Goal: Information Seeking & Learning: Learn about a topic

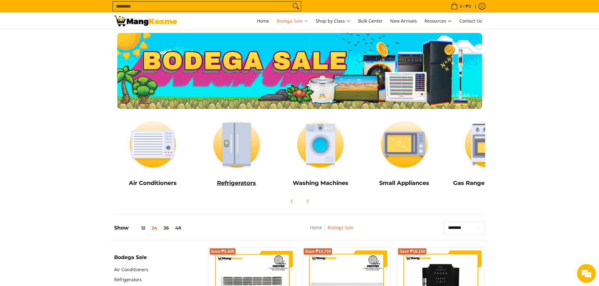
click at [231, 149] on img at bounding box center [237, 144] width 78 height 58
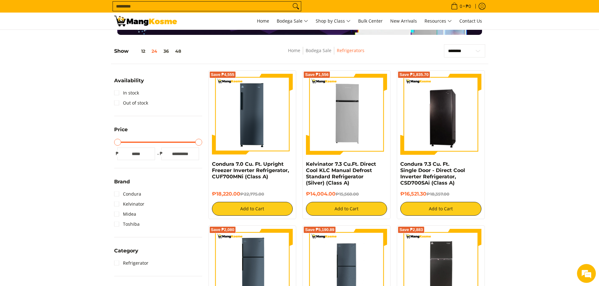
scroll to position [63, 0]
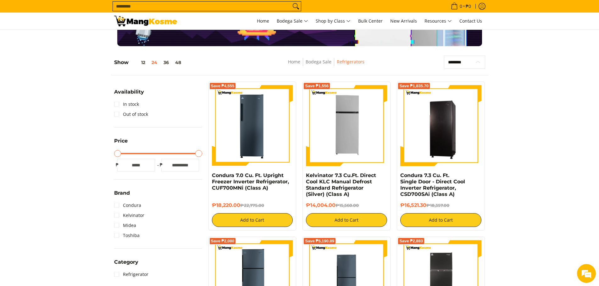
click at [472, 57] on select "**********" at bounding box center [464, 62] width 41 height 13
select select "**********"
click at [444, 56] on select "**********" at bounding box center [464, 62] width 41 height 13
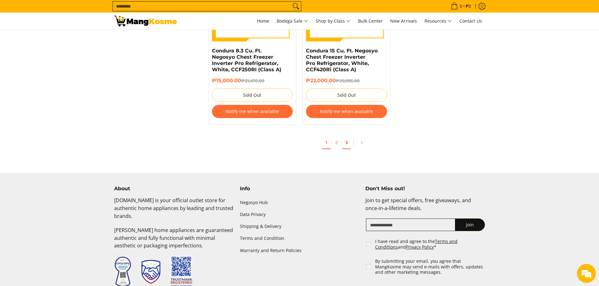
scroll to position [1407, 0]
click at [336, 143] on link "2" at bounding box center [336, 142] width 9 height 13
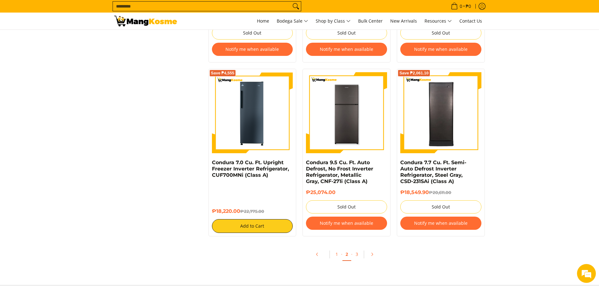
scroll to position [1289, 0]
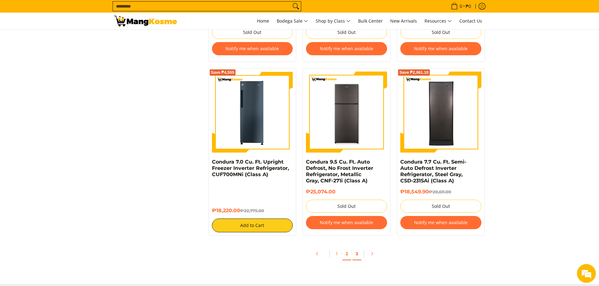
click at [357, 256] on link "3" at bounding box center [356, 254] width 9 height 13
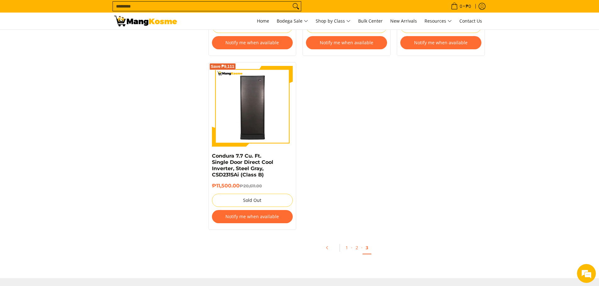
scroll to position [629, 0]
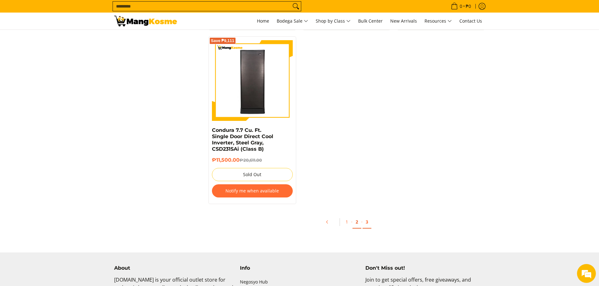
click at [356, 218] on link "2" at bounding box center [356, 222] width 9 height 13
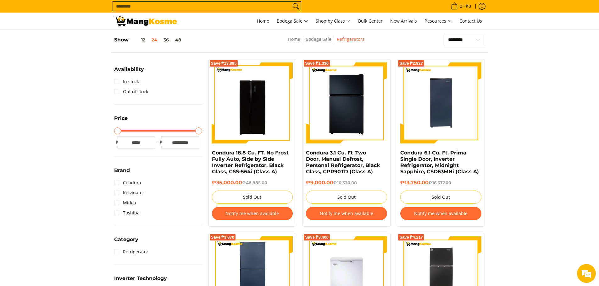
scroll to position [94, 0]
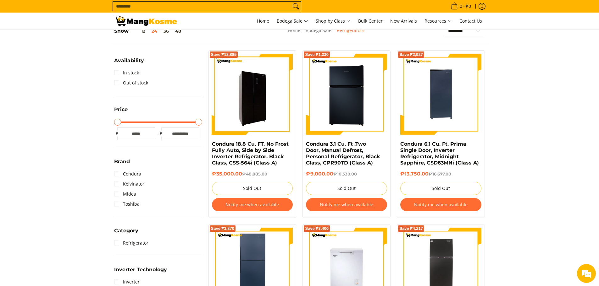
click at [234, 100] on img at bounding box center [252, 94] width 81 height 81
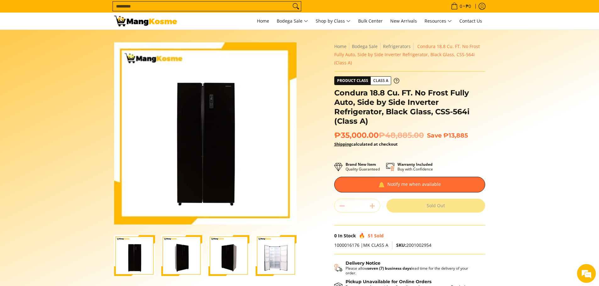
click at [182, 256] on img "Condura 18.8 Cu. FT. No Frost Fully Auto, Side by Side Inverter Refrigerator, B…" at bounding box center [181, 255] width 41 height 41
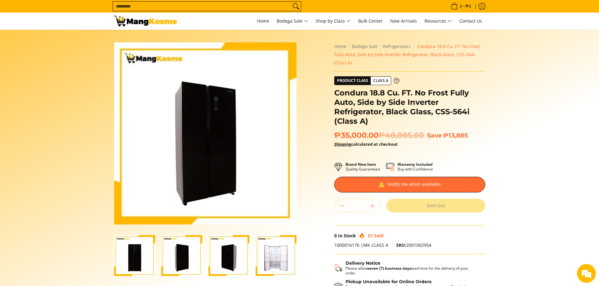
click at [217, 258] on img "Condura 18.8 Cu. FT. No Frost Fully Auto, Side by Side Inverter Refrigerator, B…" at bounding box center [228, 255] width 41 height 41
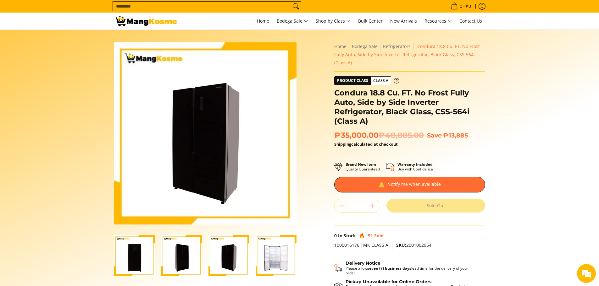
click at [277, 254] on img "Condura 18.8 Cu. FT. No Frost Fully Auto, Side by Side Inverter Refrigerator, B…" at bounding box center [276, 255] width 41 height 41
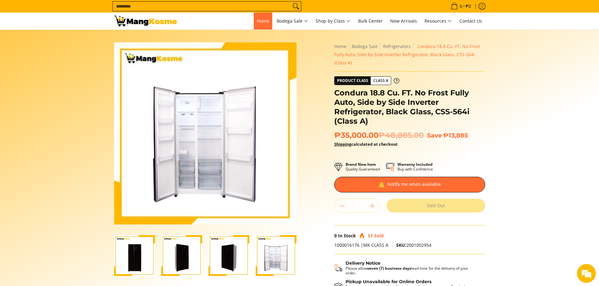
click at [260, 19] on span "Home" at bounding box center [263, 21] width 12 height 6
